Goal: Navigation & Orientation: Find specific page/section

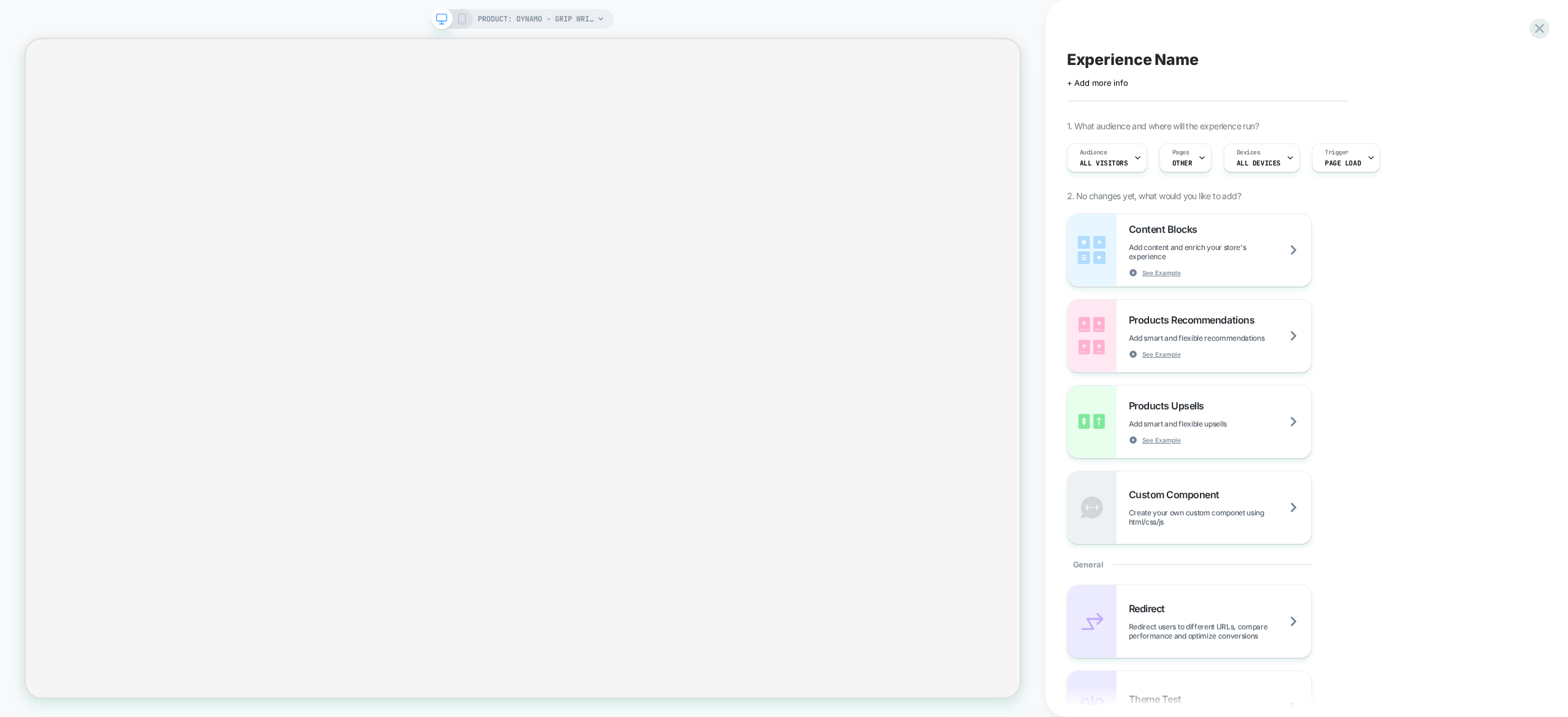
select select "**********"
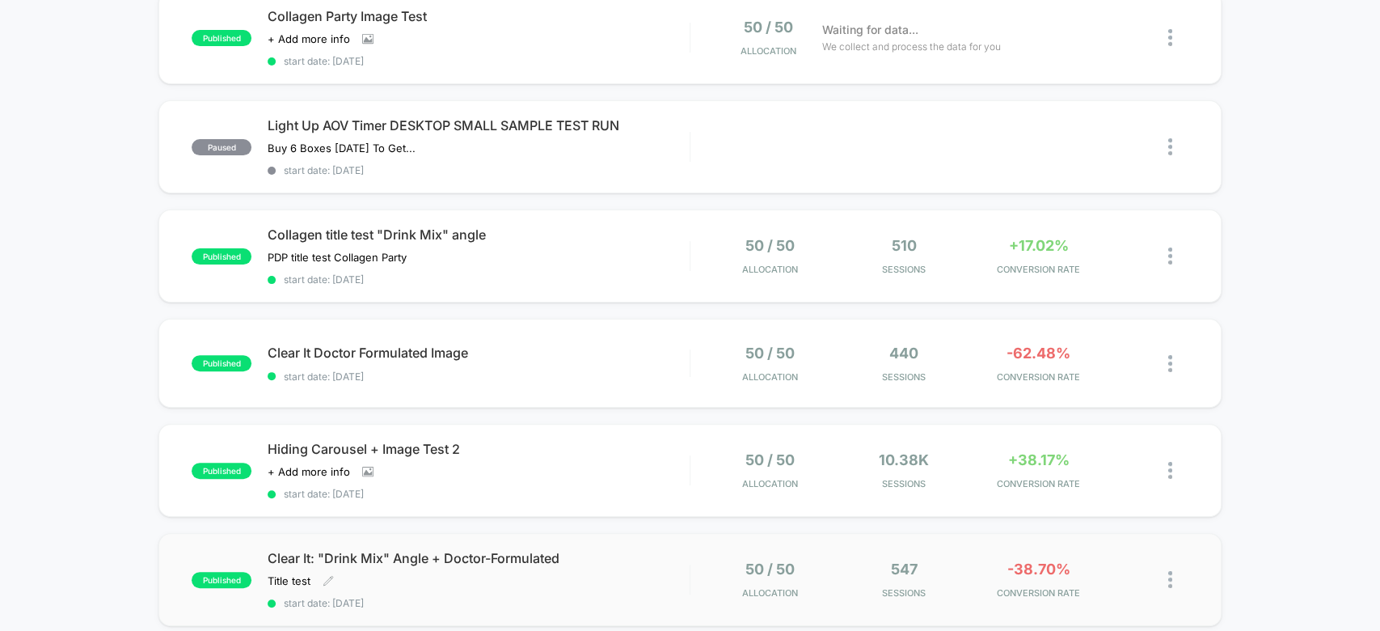
scroll to position [184, 0]
click at [1169, 346] on div at bounding box center [1179, 364] width 20 height 38
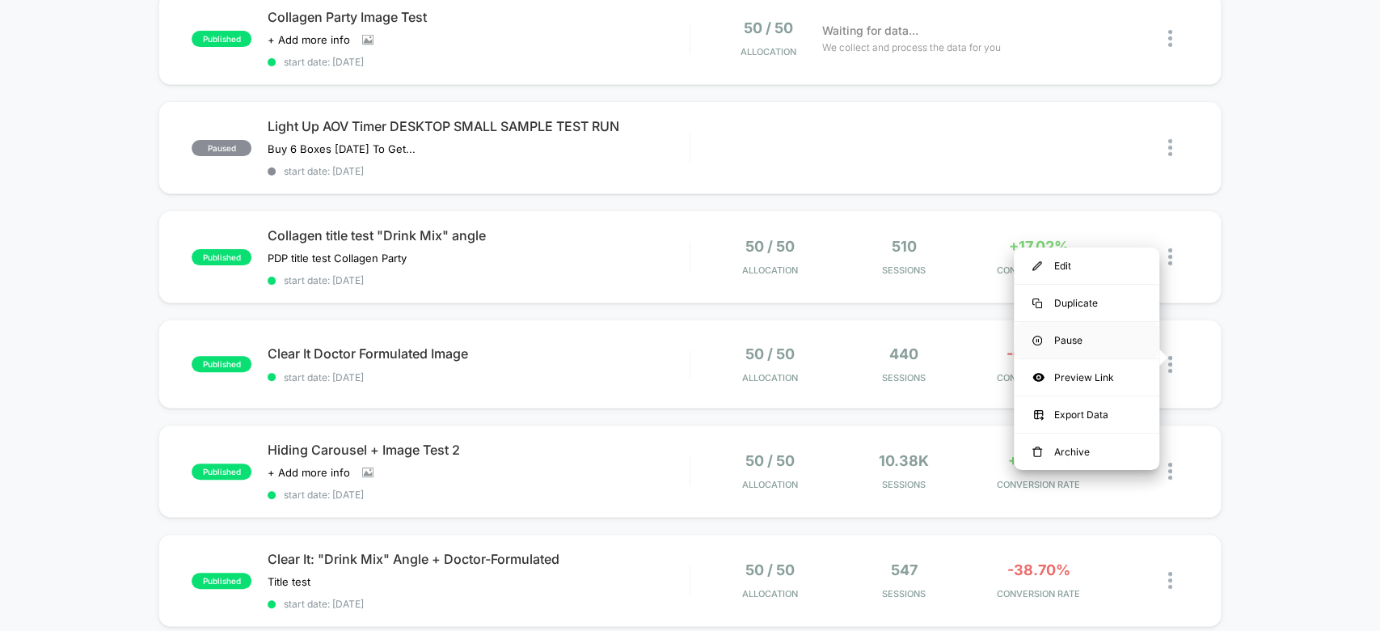
click at [1114, 333] on div "Pause" at bounding box center [1087, 340] width 146 height 36
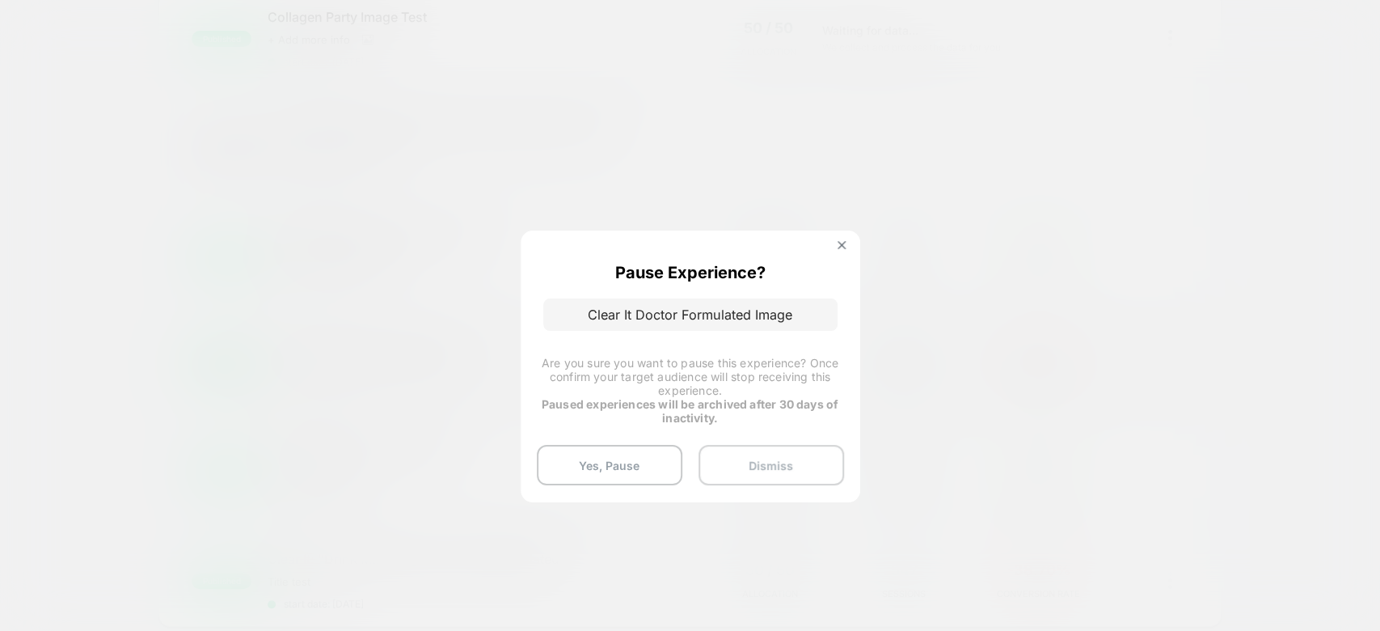
click at [731, 461] on button "Dismiss" at bounding box center [772, 465] width 146 height 40
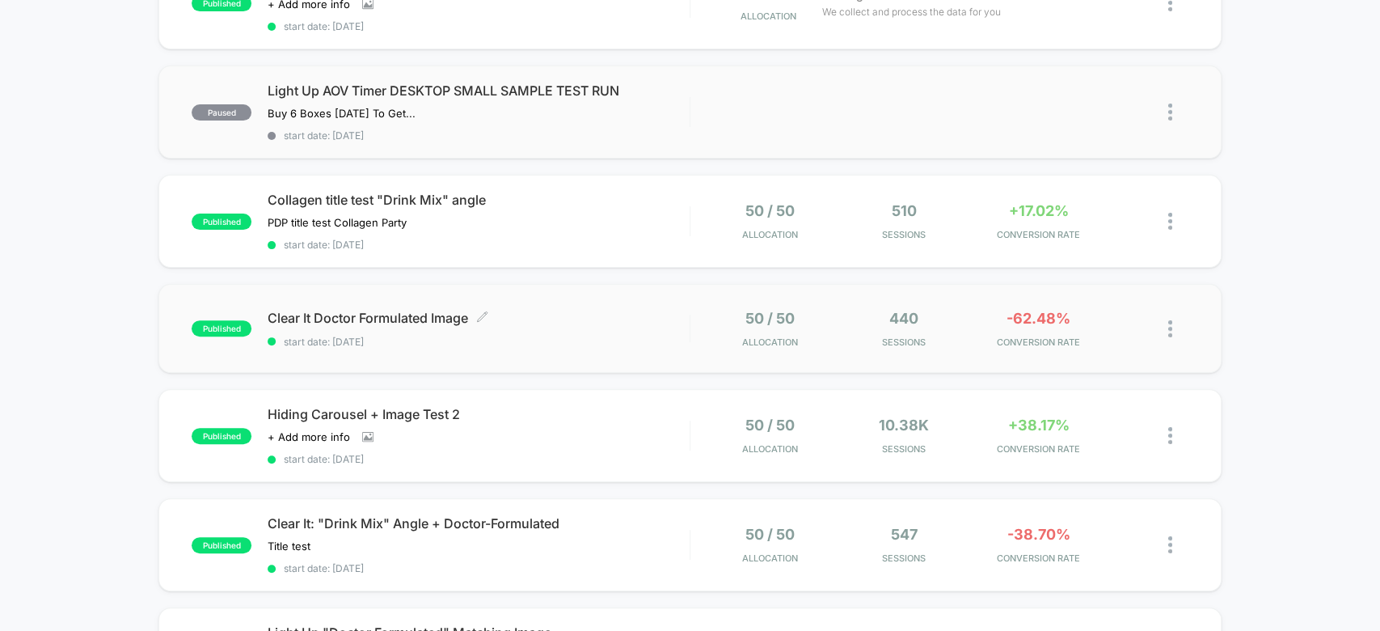
scroll to position [0, 0]
